Goal: Transaction & Acquisition: Purchase product/service

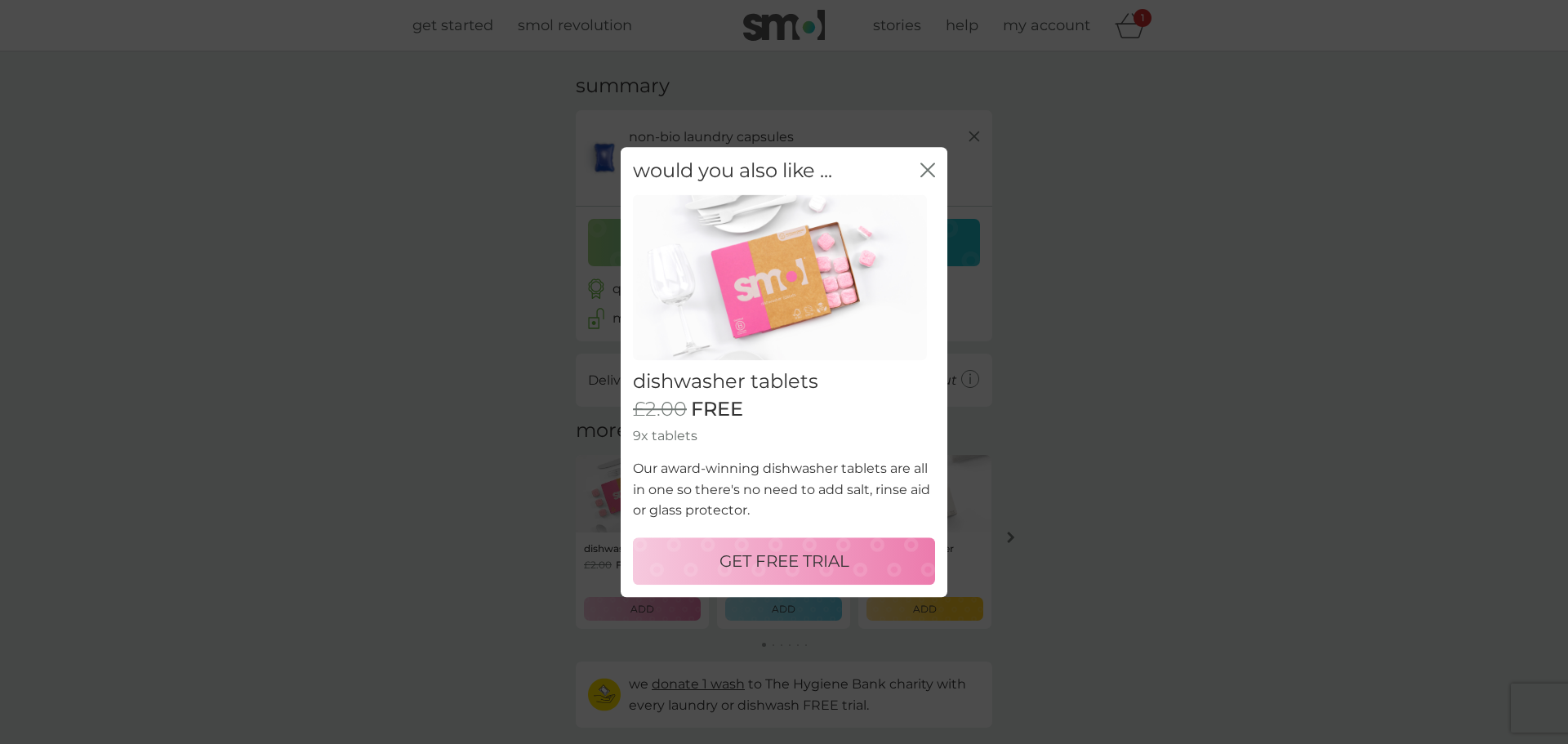
click at [797, 557] on p "GET FREE TRIAL" at bounding box center [784, 560] width 130 height 26
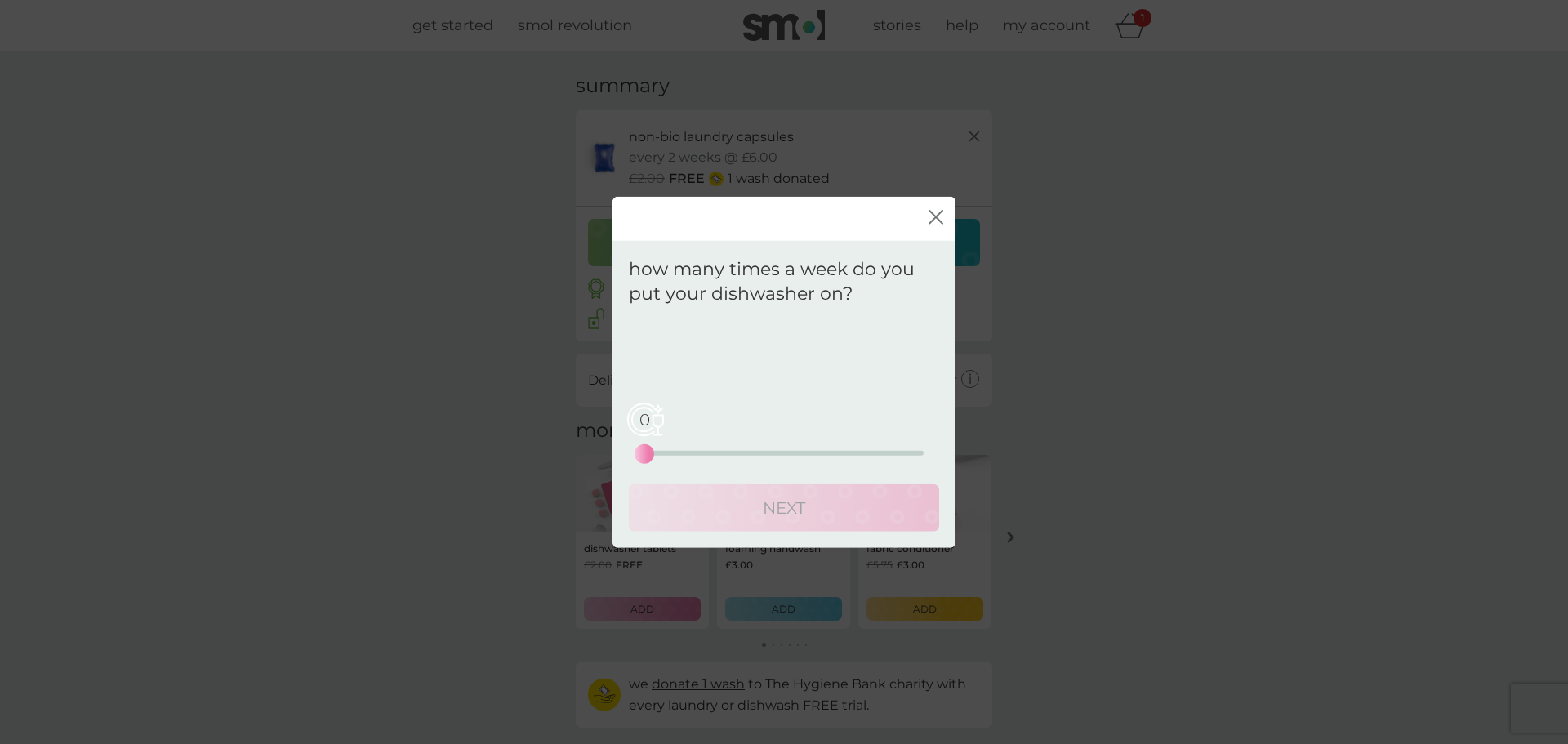
click at [670, 455] on div "0 0 12.5 25" at bounding box center [784, 453] width 280 height 5
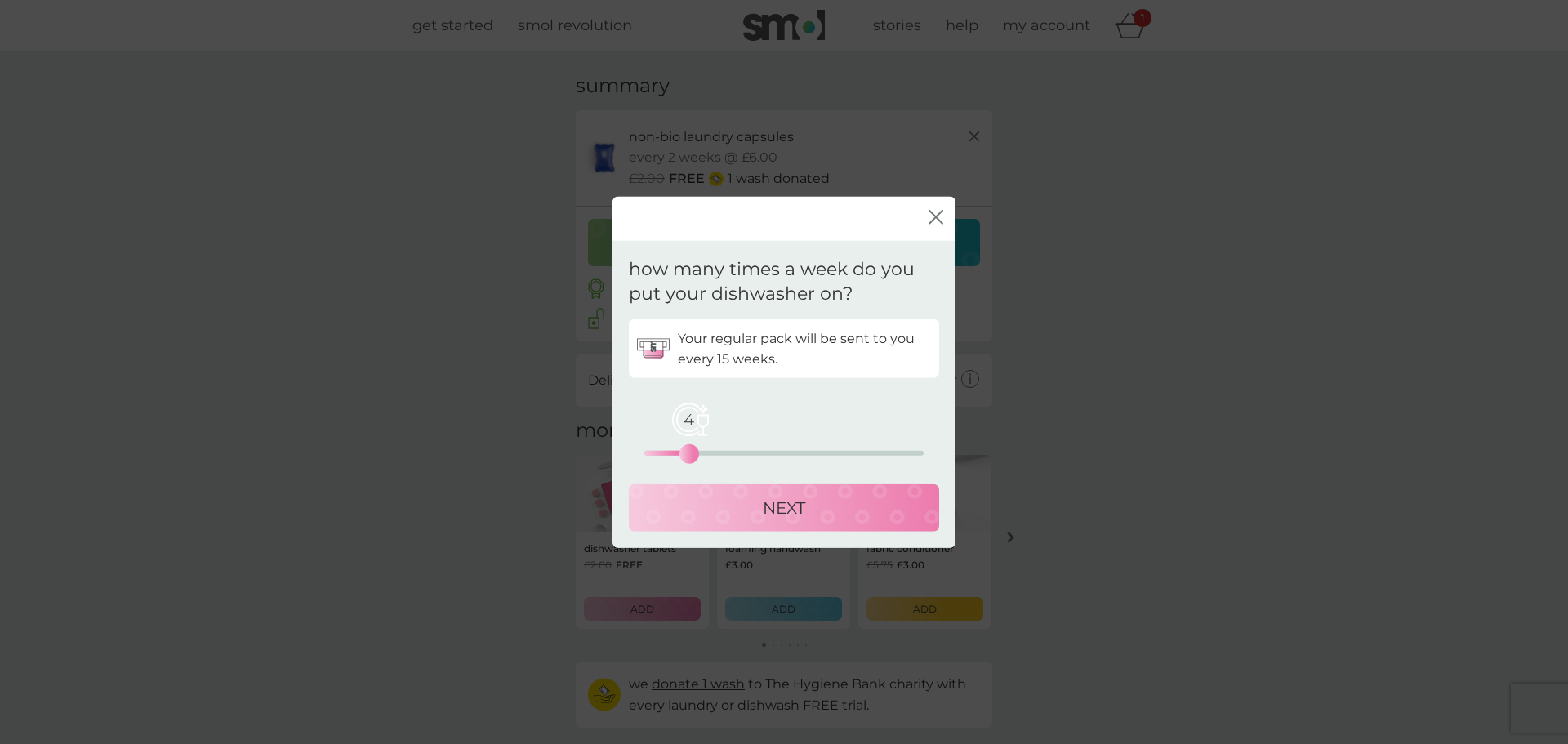
click at [684, 455] on div "4 0 12.5 25" at bounding box center [784, 453] width 280 height 5
click at [938, 215] on icon "close" at bounding box center [939, 217] width 7 height 13
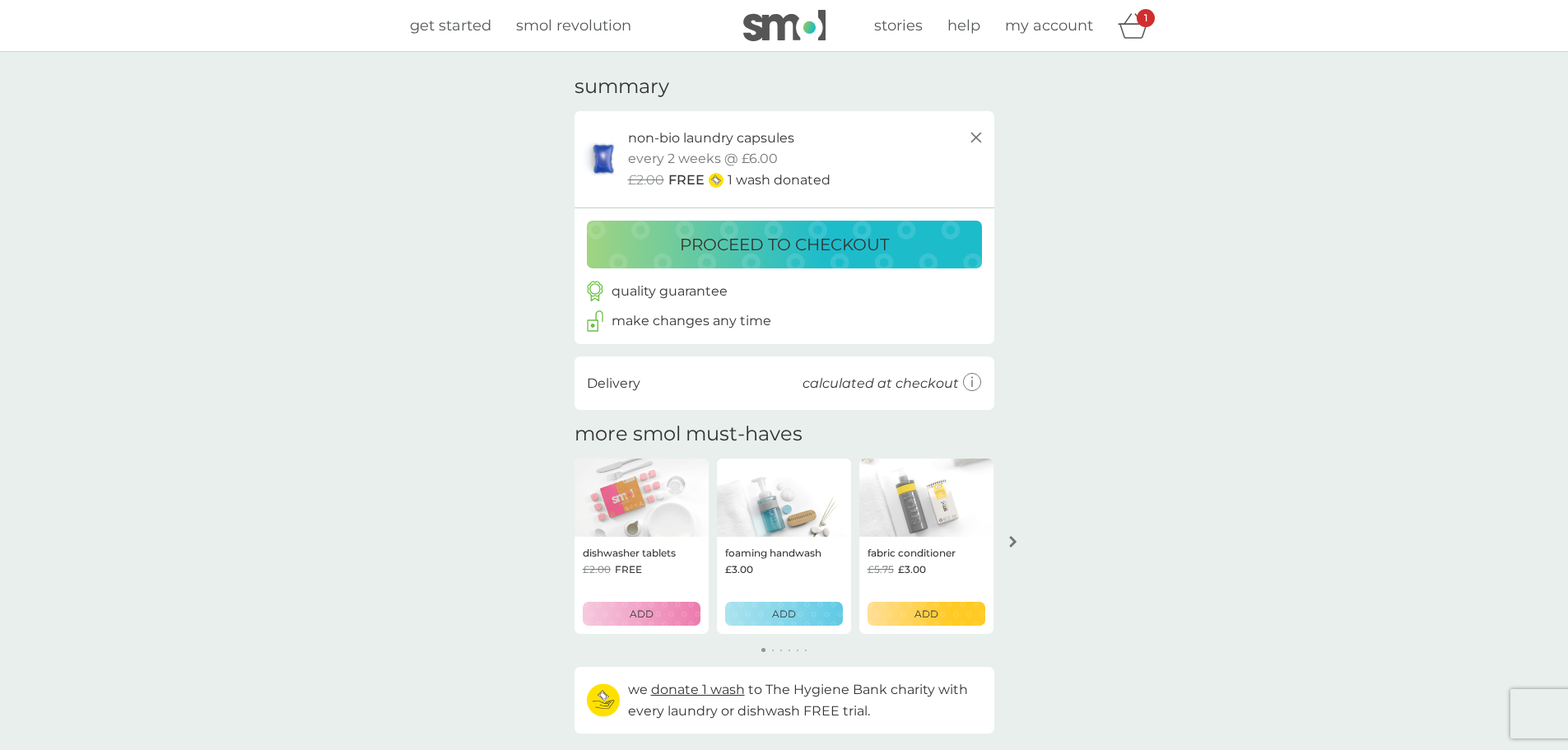
click at [807, 247] on p "proceed to checkout" at bounding box center [784, 244] width 209 height 26
click at [639, 616] on p "ADD" at bounding box center [641, 614] width 24 height 16
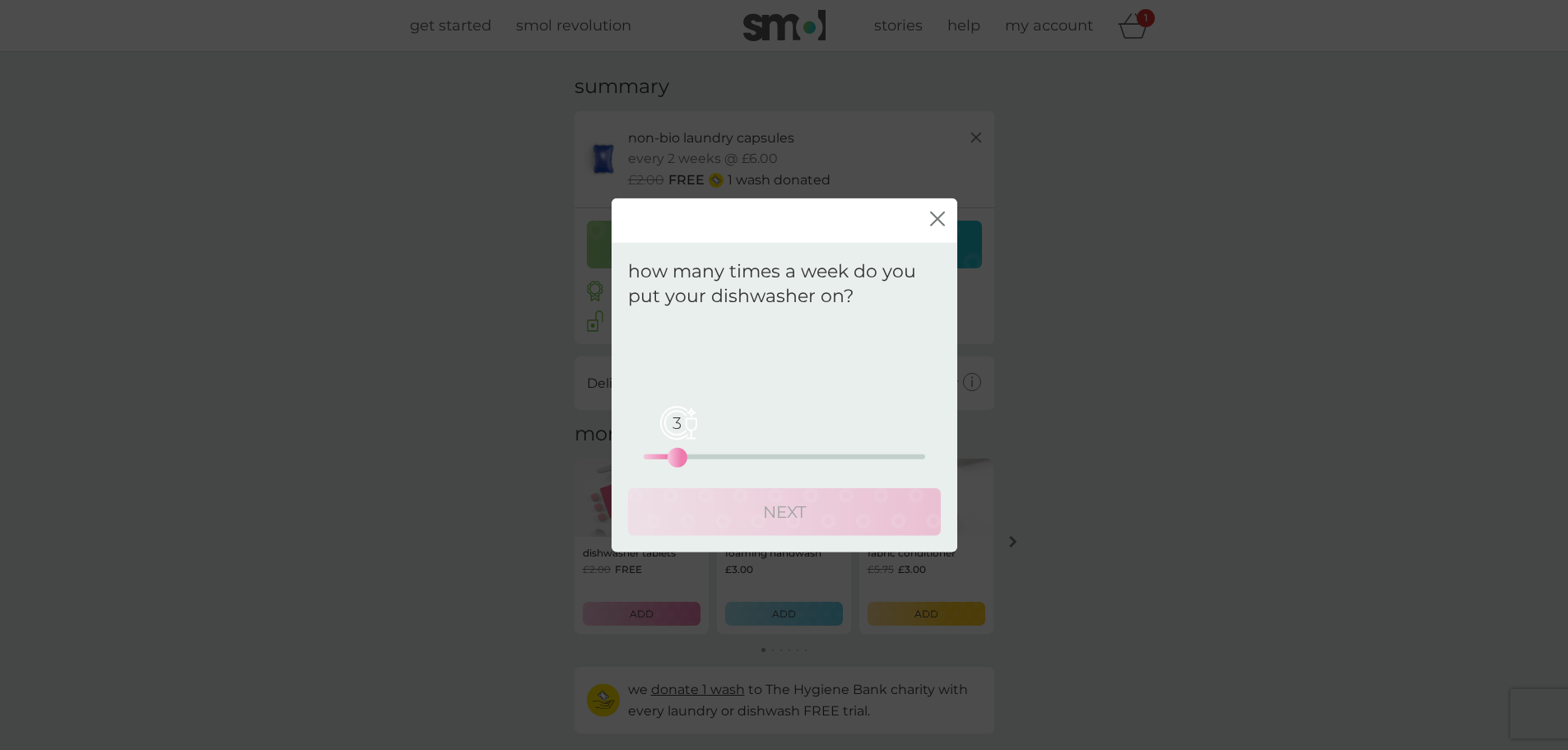
click at [679, 456] on div "3 0 12.5 25" at bounding box center [784, 456] width 282 height 5
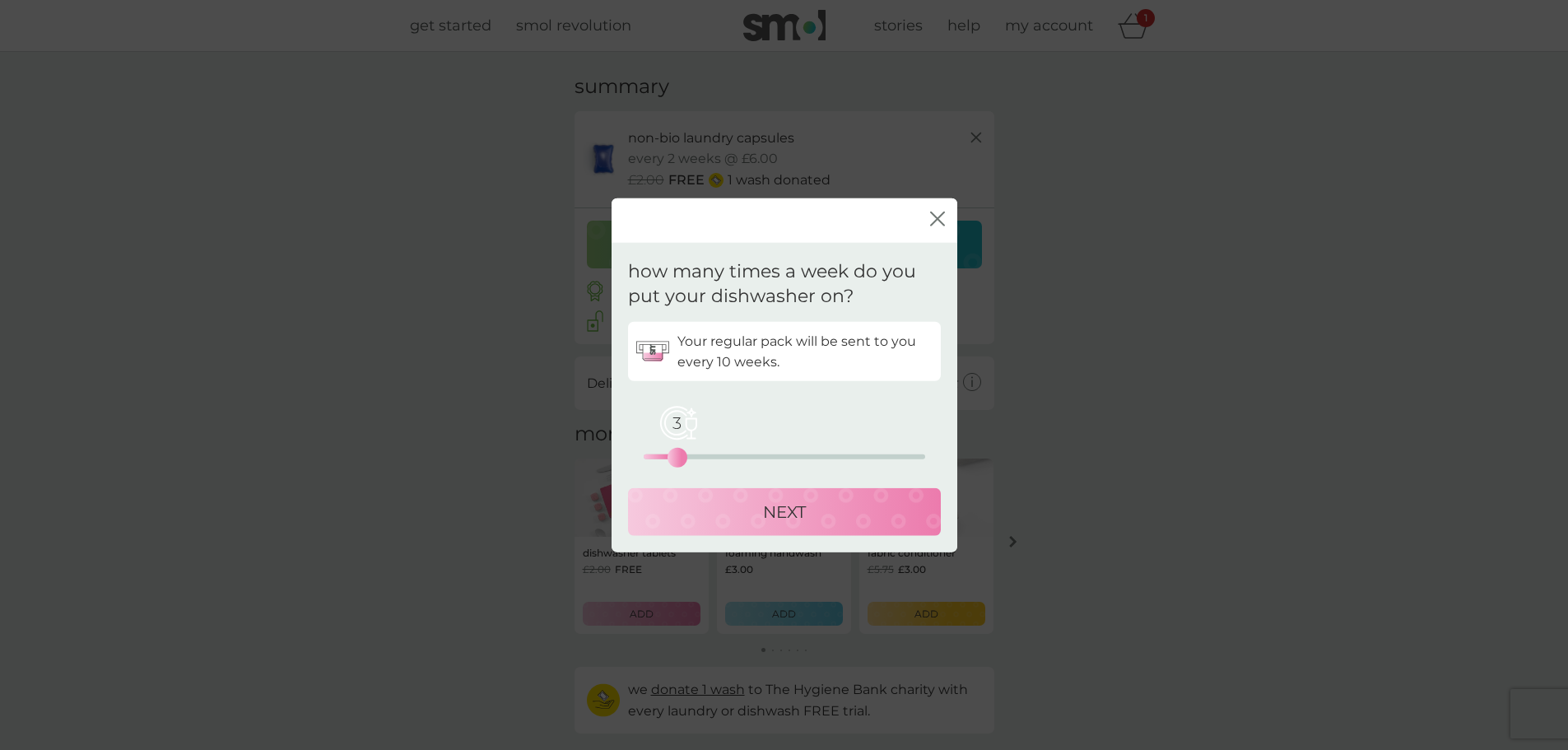
click at [789, 529] on button "NEXT" at bounding box center [784, 512] width 313 height 47
